Goal: Task Accomplishment & Management: Use online tool/utility

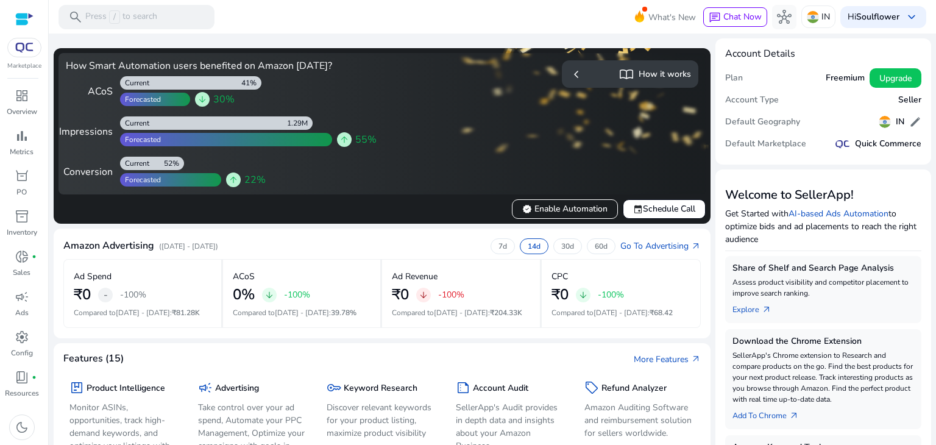
click at [19, 62] on p "Marketplace" at bounding box center [24, 66] width 34 height 9
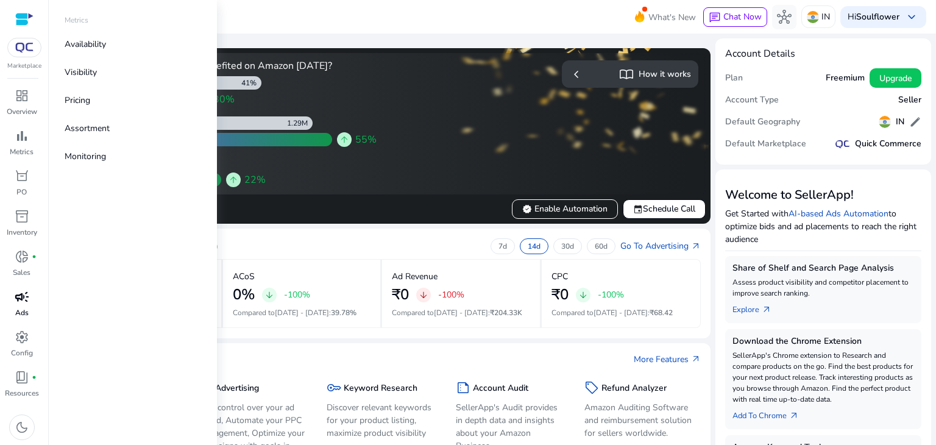
click at [19, 302] on span "campaign" at bounding box center [22, 296] width 15 height 15
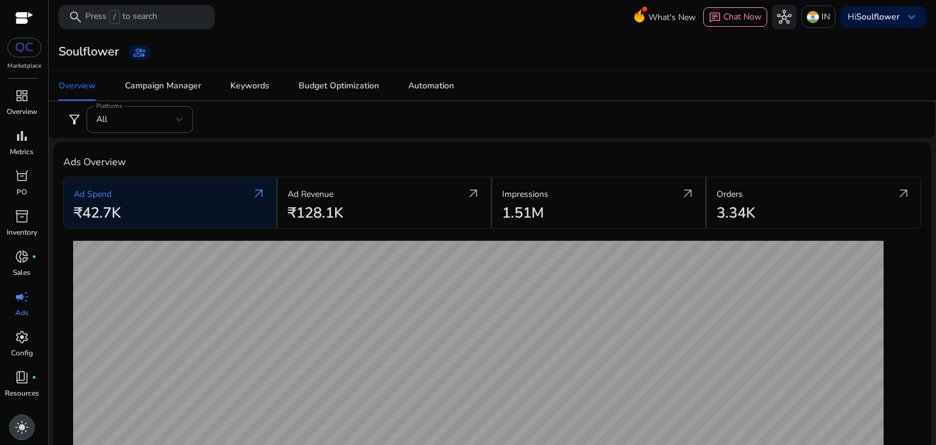
click at [17, 415] on div "light_mode" at bounding box center [22, 427] width 26 height 26
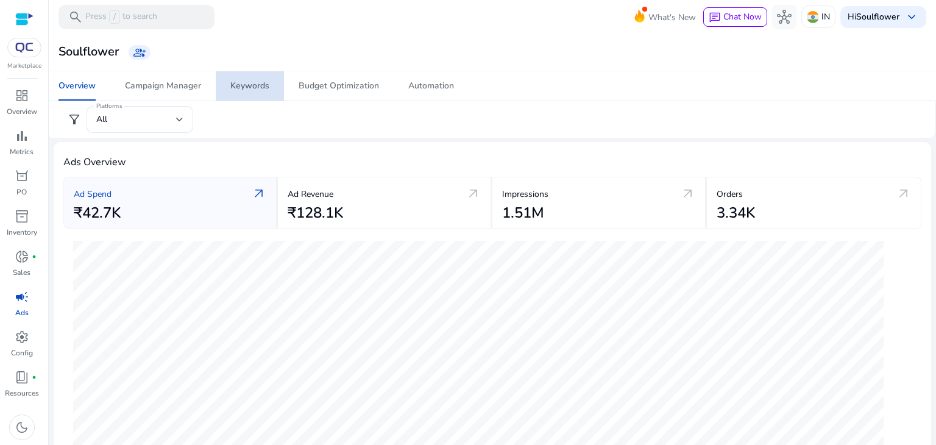
click at [278, 81] on link "Keywords" at bounding box center [250, 85] width 68 height 29
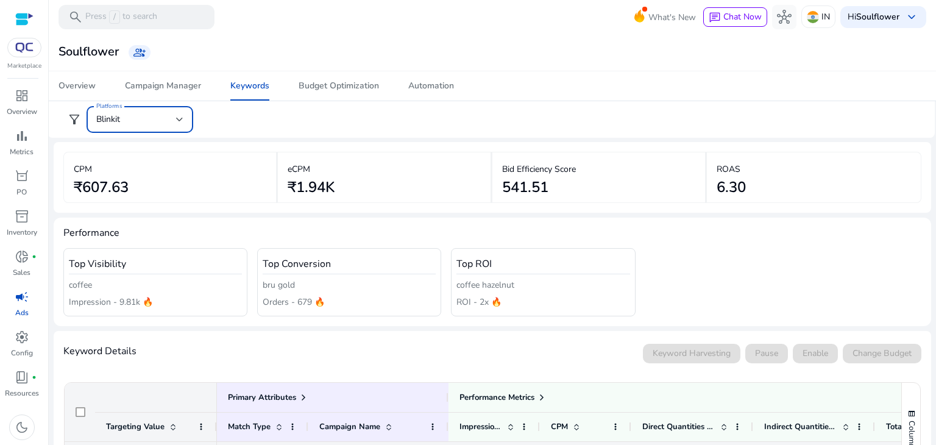
click at [157, 113] on div "Blinkit" at bounding box center [136, 119] width 80 height 13
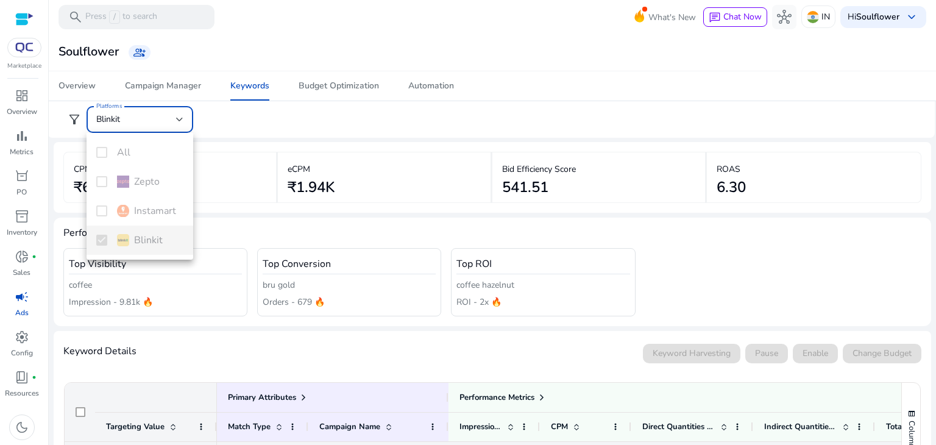
click at [141, 239] on div "All Zepto Instamart Blinkit" at bounding box center [140, 196] width 107 height 127
click at [312, 157] on div at bounding box center [468, 222] width 936 height 445
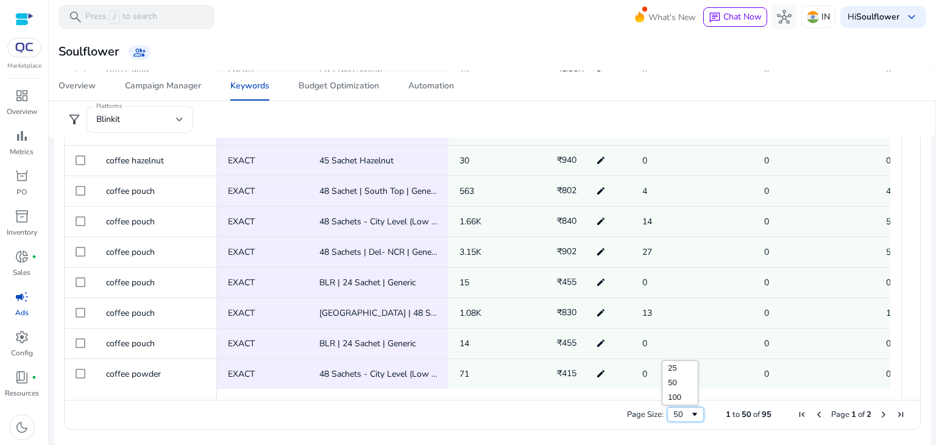
click at [690, 417] on span "Page Size" at bounding box center [695, 414] width 10 height 10
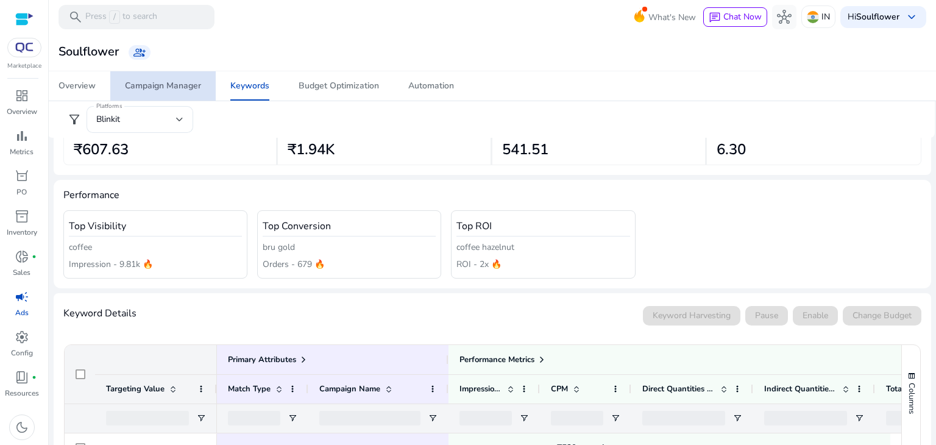
click at [194, 88] on div "Campaign Manager" at bounding box center [163, 86] width 76 height 9
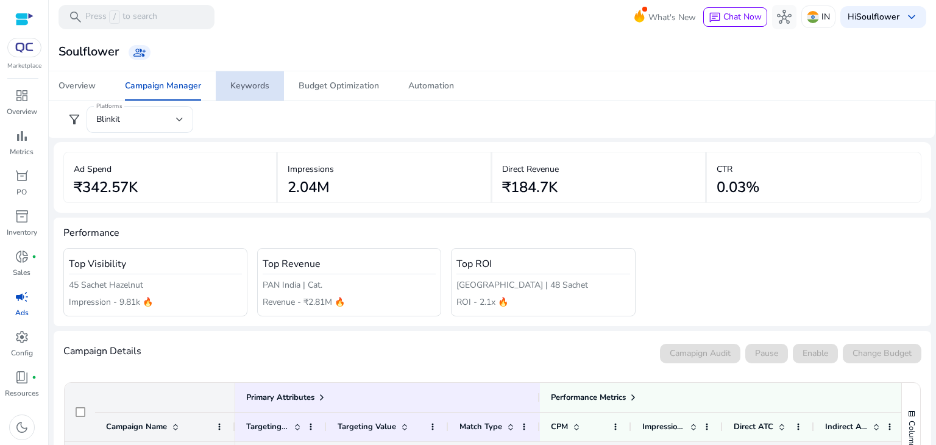
click at [236, 90] on div "Keywords" at bounding box center [249, 86] width 39 height 9
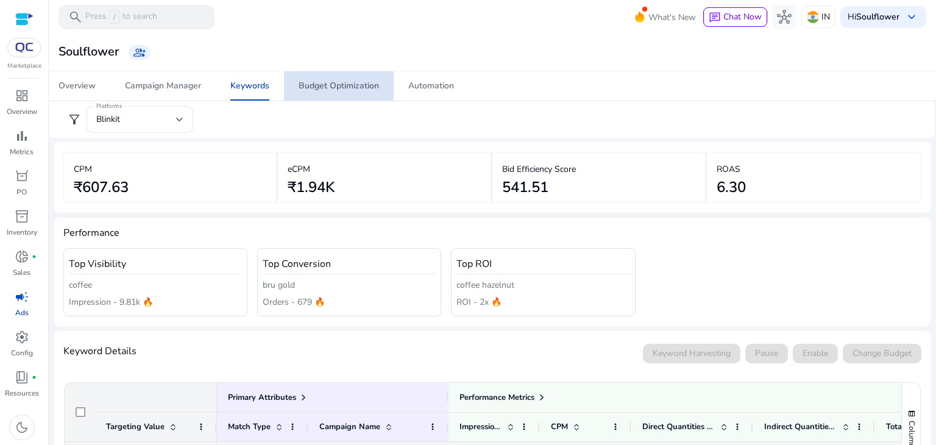
click at [328, 76] on span "Budget Optimization" at bounding box center [339, 85] width 80 height 29
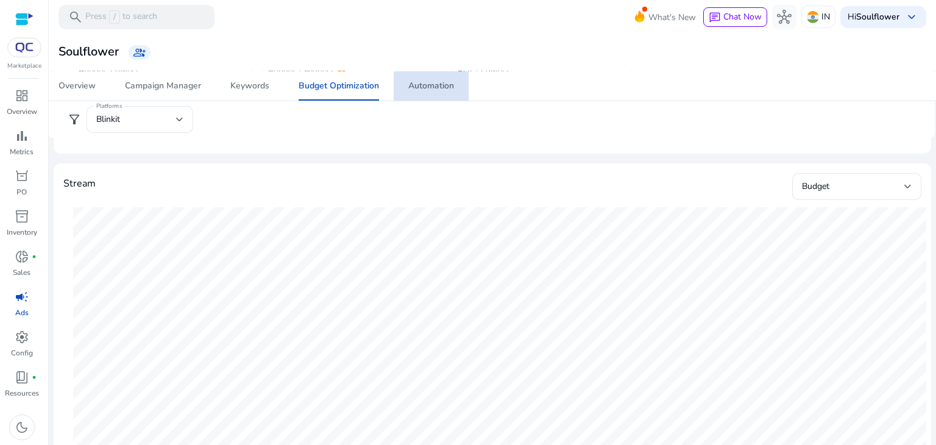
click at [448, 82] on div "Automation" at bounding box center [431, 86] width 46 height 9
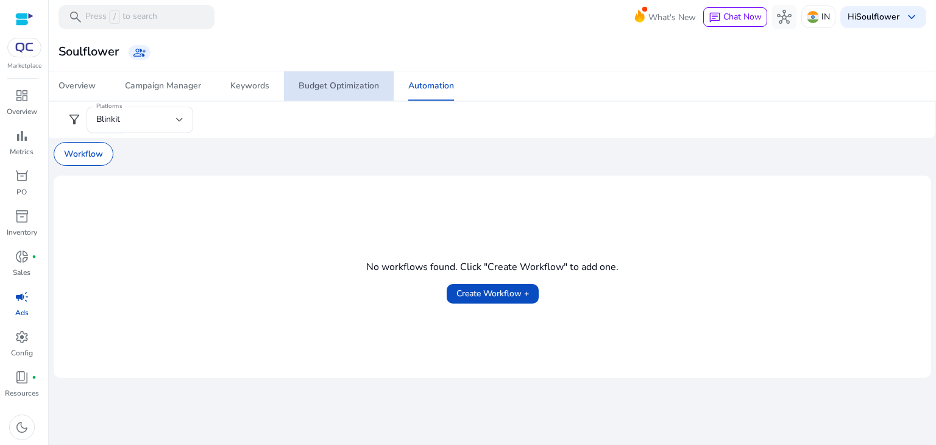
click at [369, 88] on div "Budget Optimization" at bounding box center [339, 86] width 80 height 9
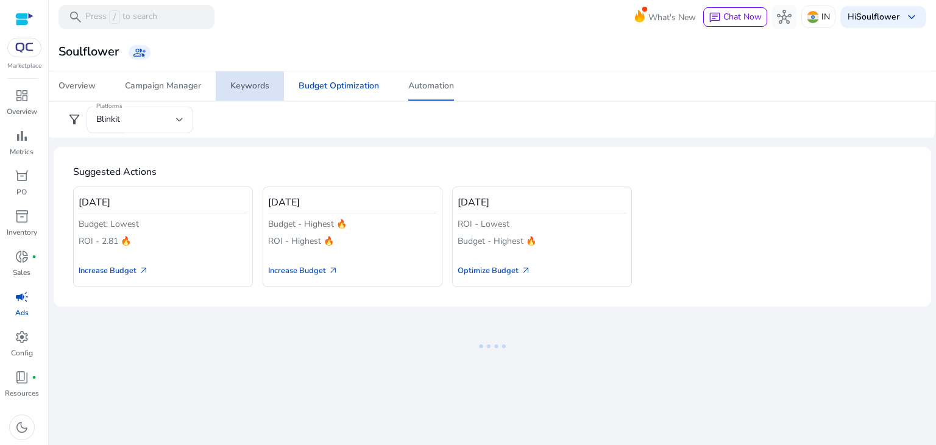
click at [272, 85] on link "Keywords" at bounding box center [250, 85] width 68 height 29
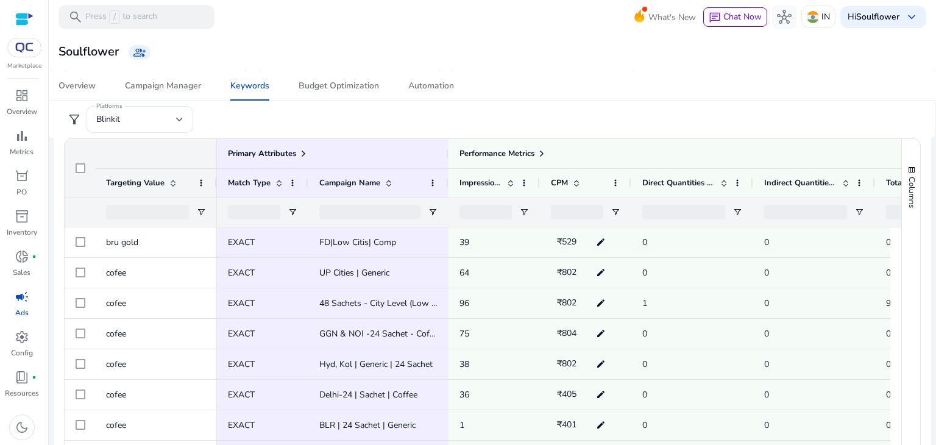
click at [168, 213] on div at bounding box center [147, 212] width 83 height 15
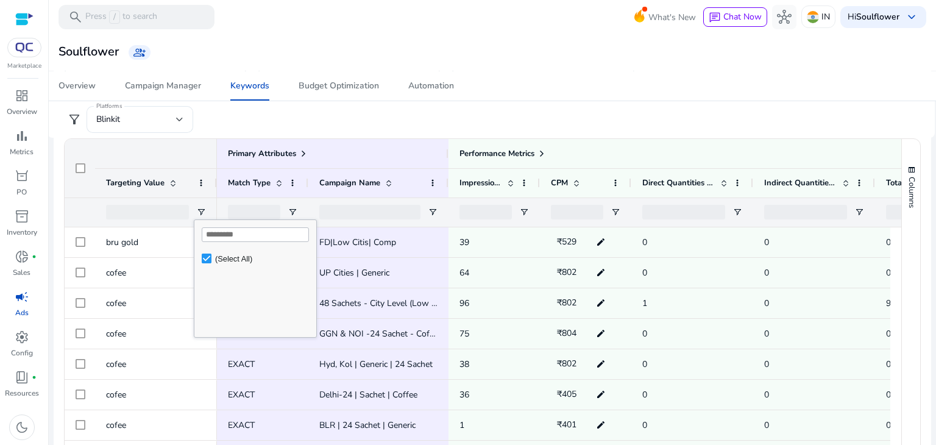
click at [222, 240] on input "Search filter values" at bounding box center [255, 234] width 107 height 15
type input "********"
click at [246, 254] on div "No matches." at bounding box center [248, 293] width 109 height 88
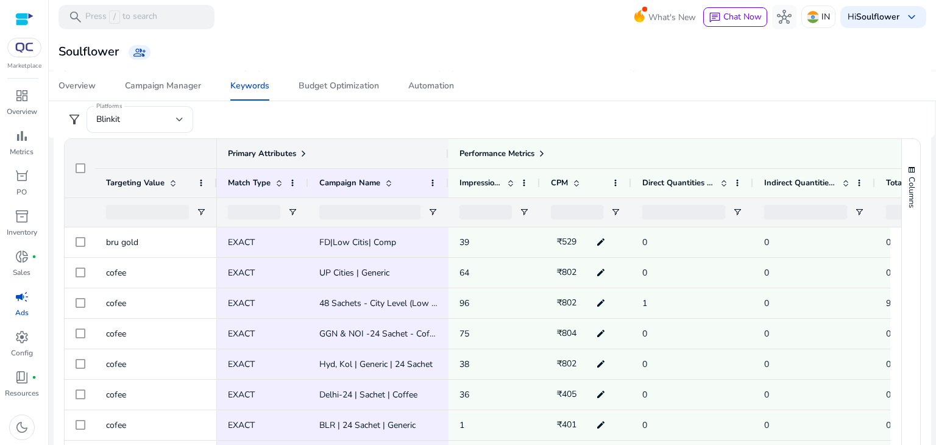
click at [246, 145] on div "Primary Attributes" at bounding box center [268, 153] width 80 height 17
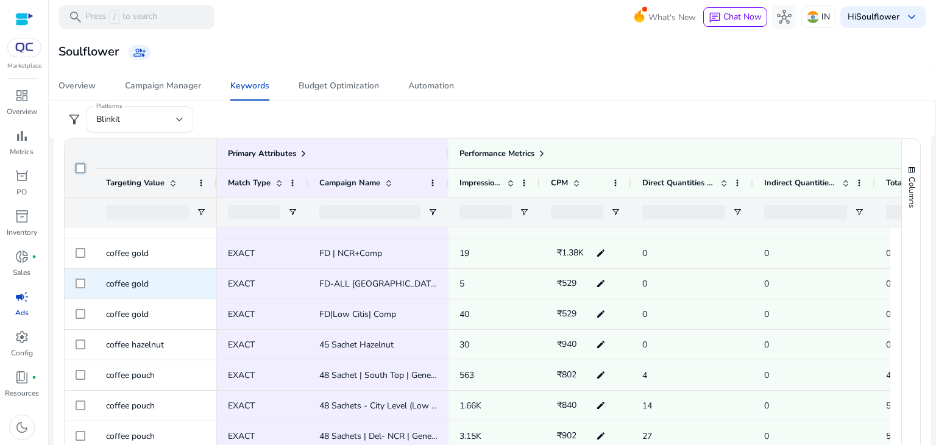
scroll to position [428, 0]
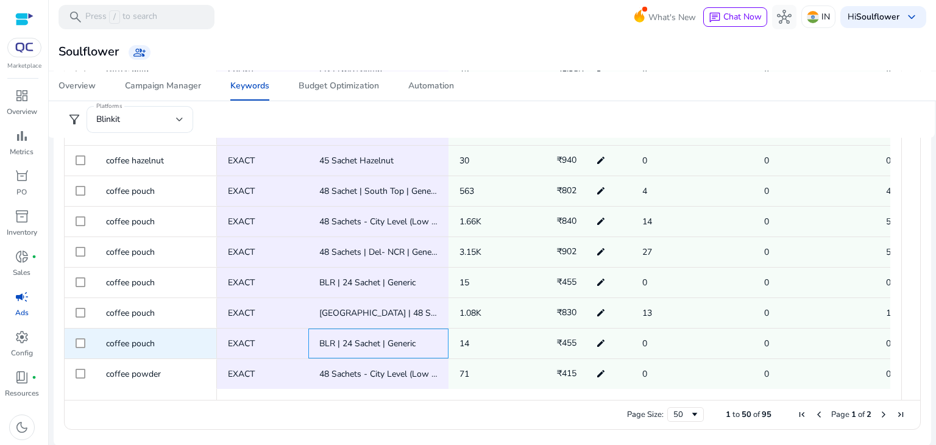
drag, startPoint x: 310, startPoint y: 346, endPoint x: 392, endPoint y: 263, distance: 117.2
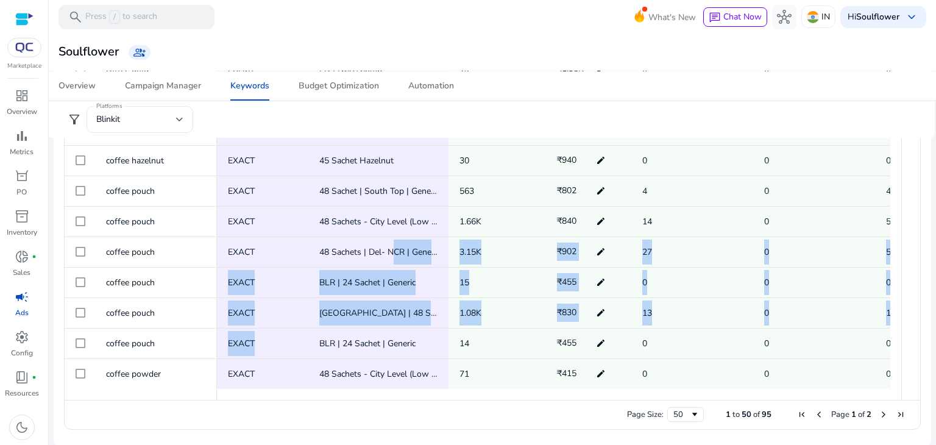
drag, startPoint x: 885, startPoint y: 415, endPoint x: 876, endPoint y: 414, distance: 9.8
click at [876, 414] on span "Page 1 of 2" at bounding box center [851, 414] width 116 height 11
click at [879, 414] on span "Next Page" at bounding box center [884, 414] width 10 height 10
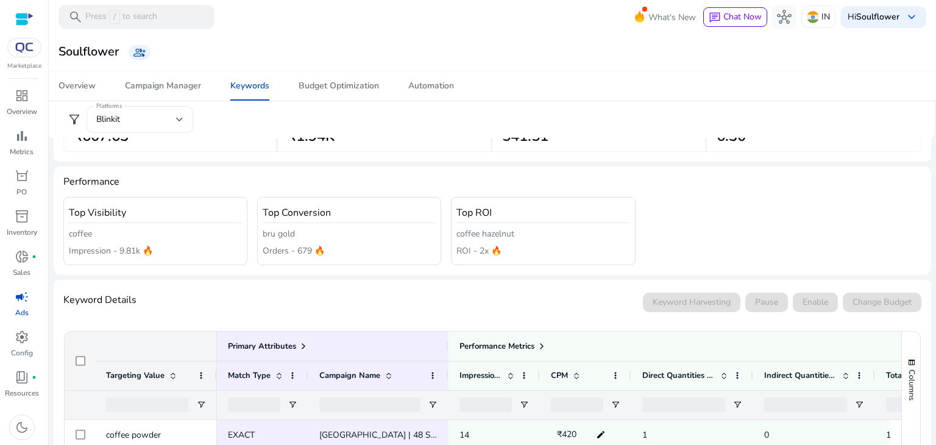
scroll to position [71, 0]
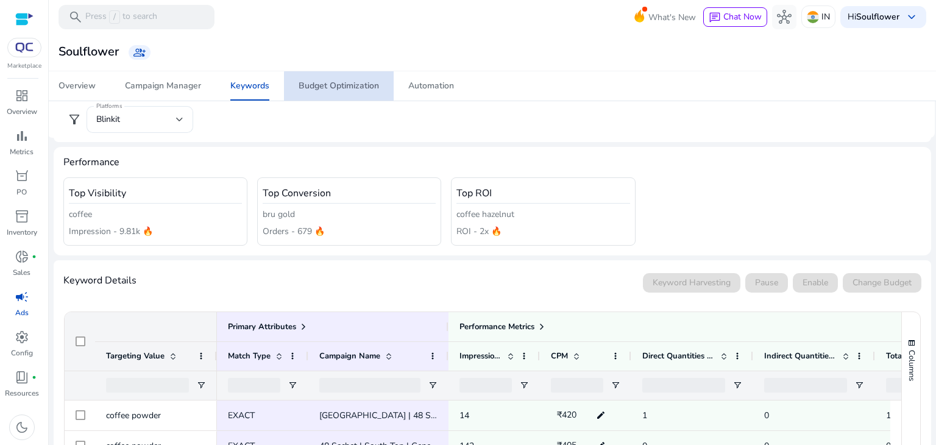
click at [355, 88] on div "Budget Optimization" at bounding box center [339, 86] width 80 height 9
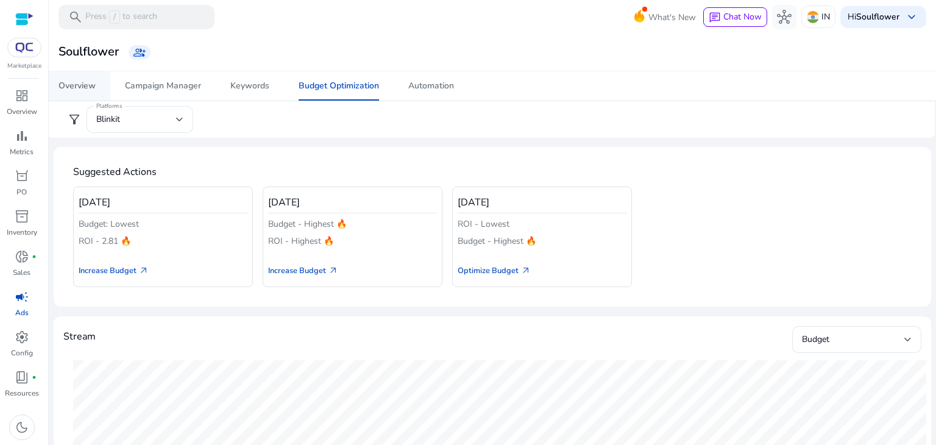
click at [108, 88] on link "Overview" at bounding box center [77, 85] width 66 height 29
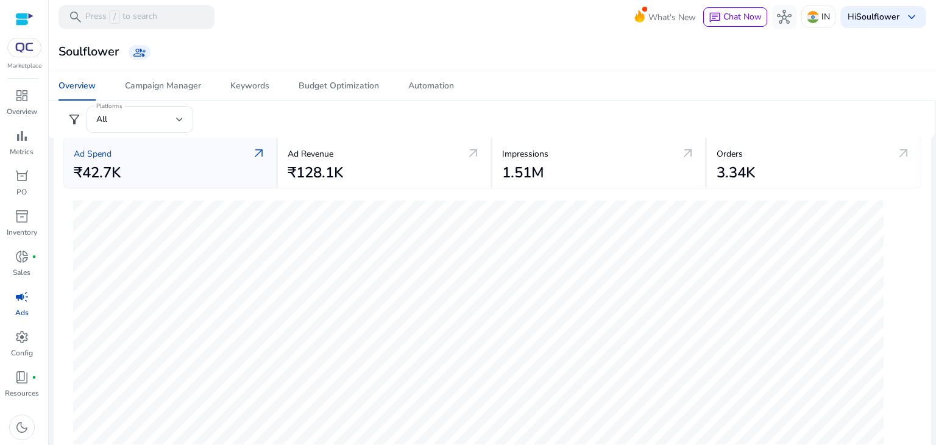
scroll to position [16, 0]
